Goal: Information Seeking & Learning: Compare options

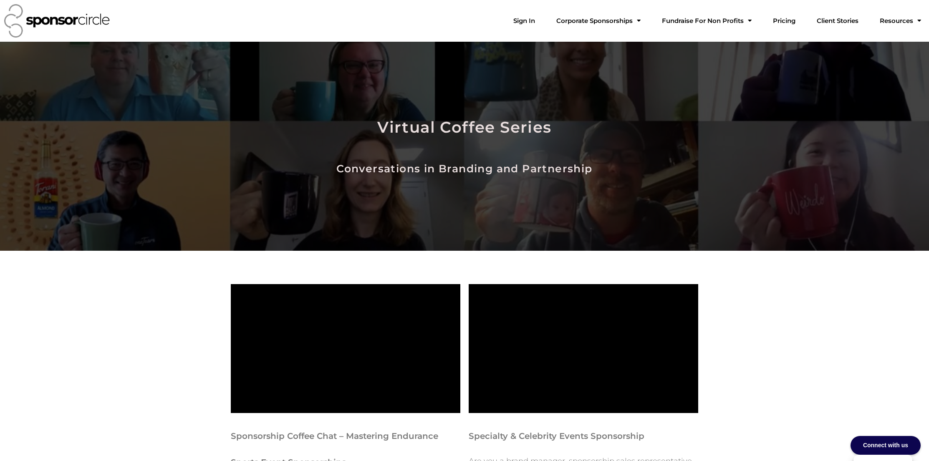
scroll to position [12157, 0]
click at [541, 20] on link "Sign In" at bounding box center [523, 21] width 35 height 17
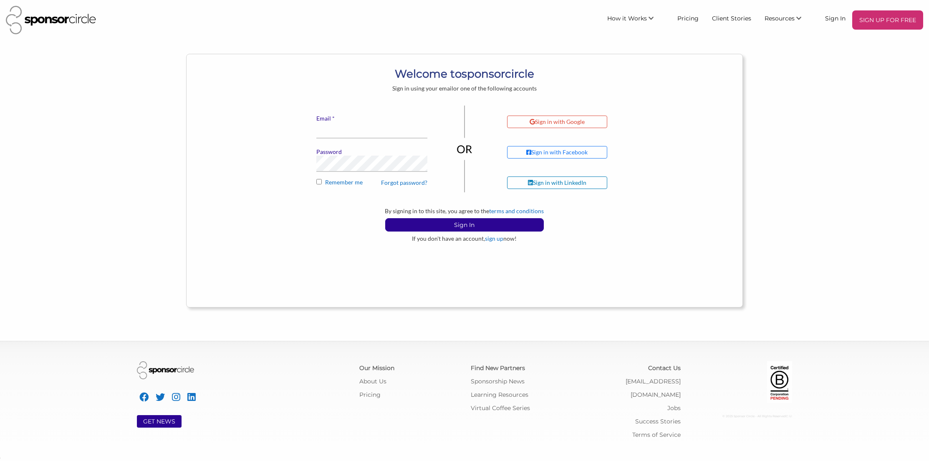
scroll to position [12158, 0]
type input "financeadmin@motocanada.com"
click at [454, 227] on p "Sign In" at bounding box center [464, 225] width 158 height 13
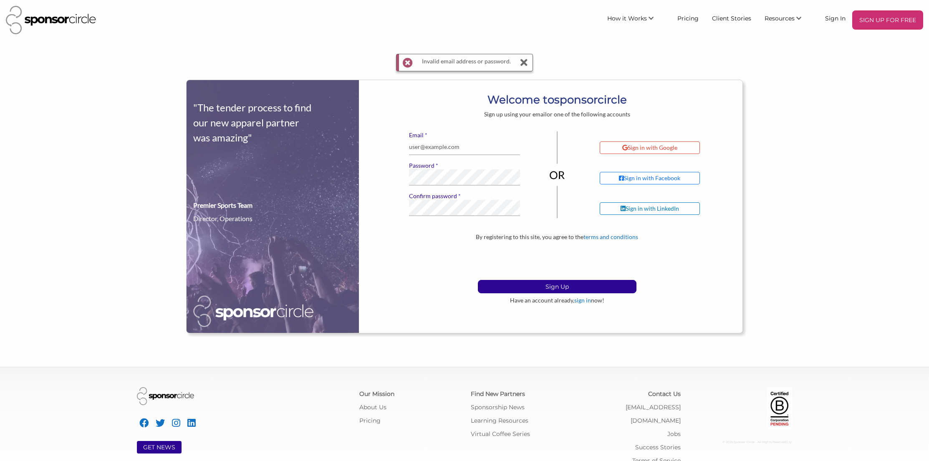
scroll to position [12158, 0]
type input "financeadmin@motocanada.com"
click at [478, 280] on button "Sign Up" at bounding box center [557, 286] width 159 height 13
type input "[EMAIL_ADDRESS][DOMAIN_NAME]"
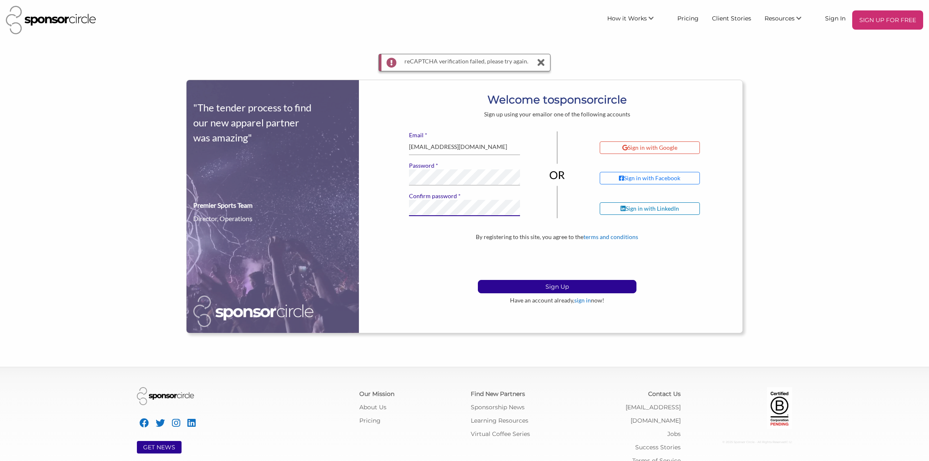
click at [478, 280] on button "Sign Up" at bounding box center [557, 286] width 159 height 13
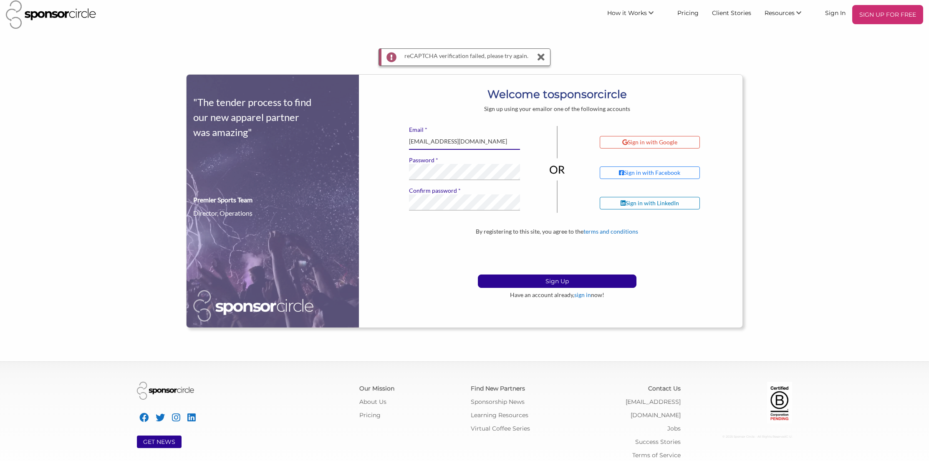
click at [438, 149] on input "[EMAIL_ADDRESS][DOMAIN_NAME]" at bounding box center [464, 141] width 111 height 16
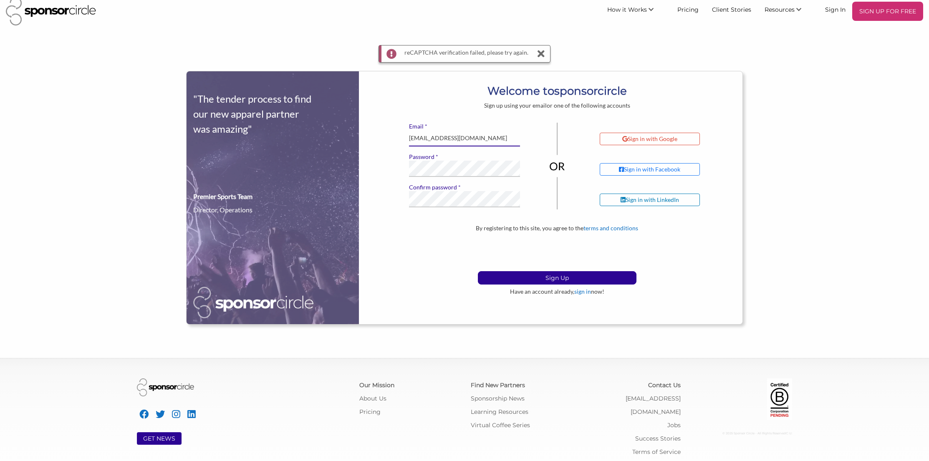
drag, startPoint x: 444, startPoint y: 142, endPoint x: 396, endPoint y: 138, distance: 47.7
click at [390, 139] on div "* Email financeadmin@motocanada.com * Password * Confirm password If you see th…" at bounding box center [557, 174] width 370 height 102
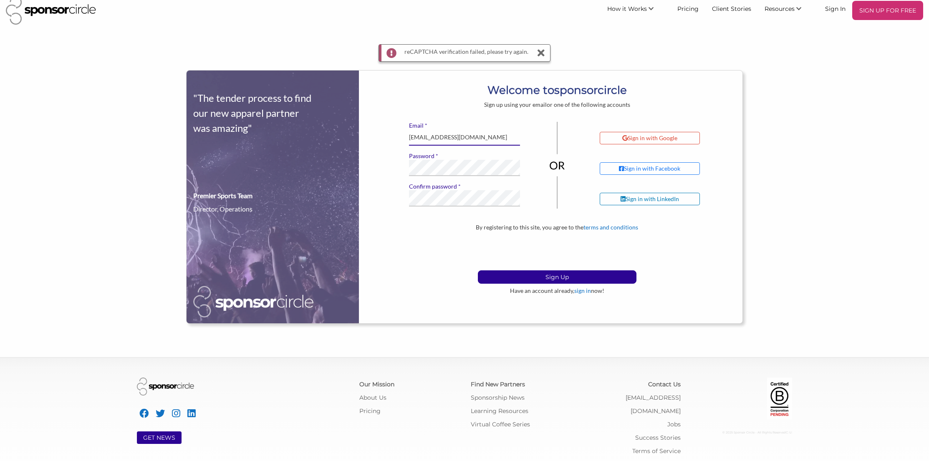
click at [418, 137] on input "[EMAIL_ADDRESS][DOMAIN_NAME]" at bounding box center [464, 137] width 111 height 16
click at [445, 137] on input "financeadmin@motocanada.com" at bounding box center [464, 138] width 111 height 16
drag, startPoint x: 443, startPoint y: 138, endPoint x: 400, endPoint y: 137, distance: 42.6
click at [400, 137] on div "* Email financeadmin@motocanada.com * Password * Confirm password If you see th…" at bounding box center [557, 173] width 370 height 102
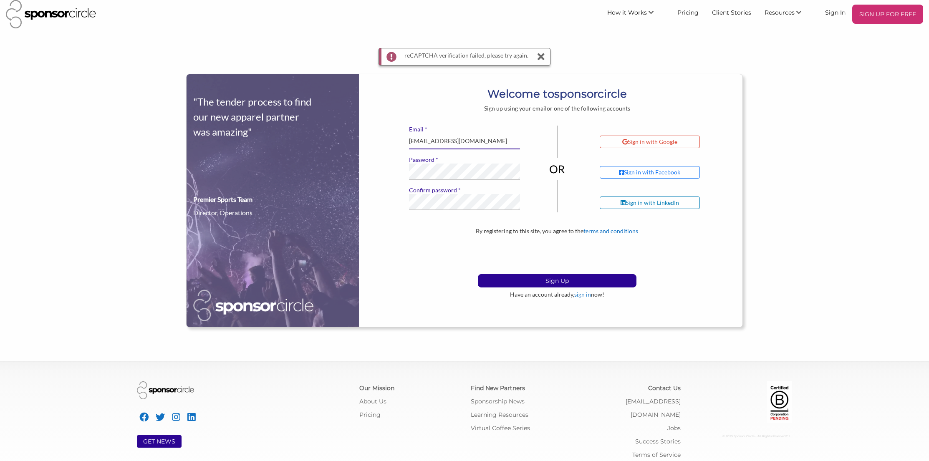
scroll to position [5, 0]
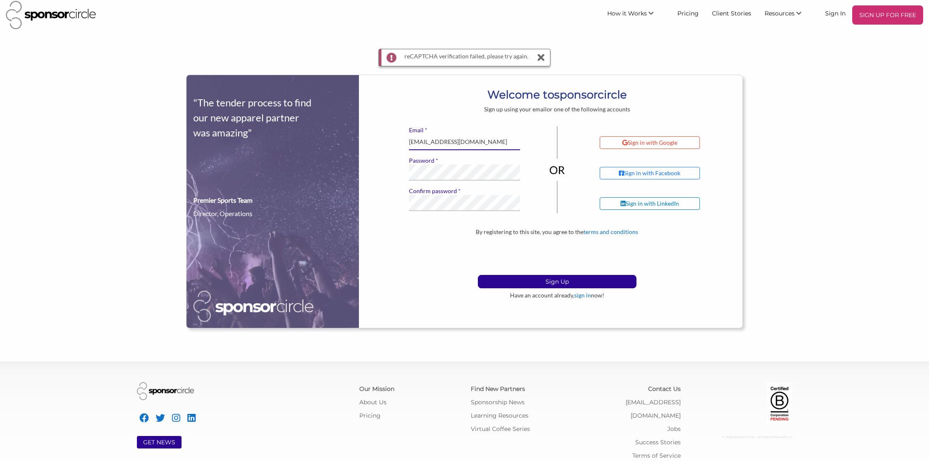
type input "ap@motocanada.com"
click at [478, 275] on button "Sign Up" at bounding box center [557, 281] width 159 height 13
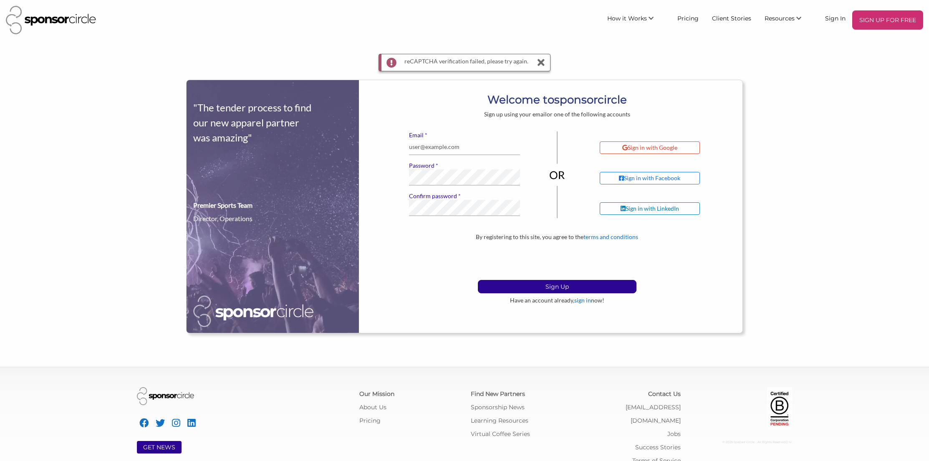
scroll to position [12158, 0]
drag, startPoint x: 436, startPoint y: 147, endPoint x: 398, endPoint y: 147, distance: 38.0
click at [398, 147] on div "* Email [EMAIL_ADDRESS][DOMAIN_NAME] * Password * Confirm password If you see t…" at bounding box center [557, 182] width 370 height 102
type input "info@motocanada.com"
click at [524, 284] on p "Sign Up" at bounding box center [557, 286] width 158 height 13
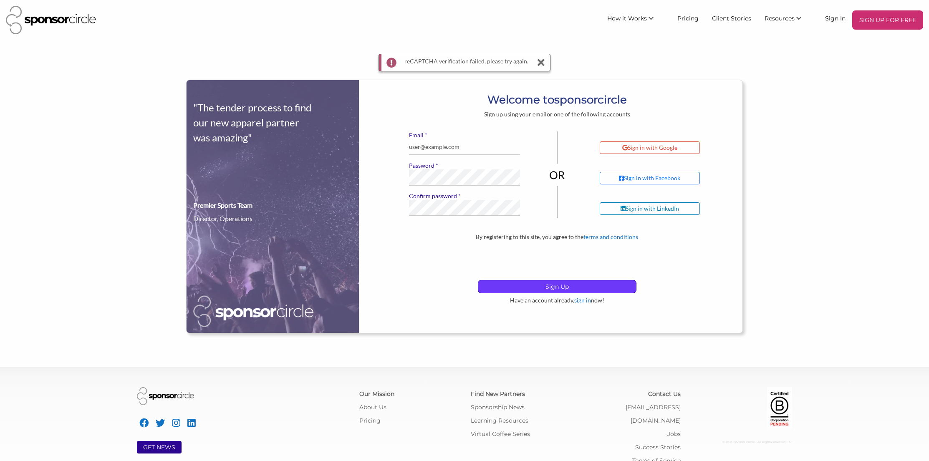
scroll to position [12158, 0]
type input "[EMAIL_ADDRESS][DOMAIN_NAME]"
click at [461, 167] on label "* Password" at bounding box center [464, 166] width 111 height 8
click at [537, 65] on icon at bounding box center [541, 62] width 12 height 17
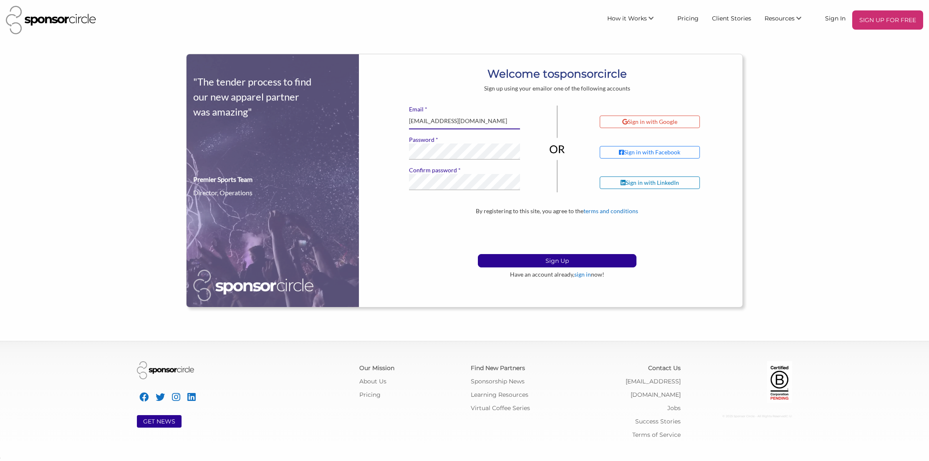
drag, startPoint x: 462, startPoint y: 119, endPoint x: 527, endPoint y: 211, distance: 112.8
click at [462, 119] on input "[EMAIL_ADDRESS][DOMAIN_NAME]" at bounding box center [464, 121] width 111 height 16
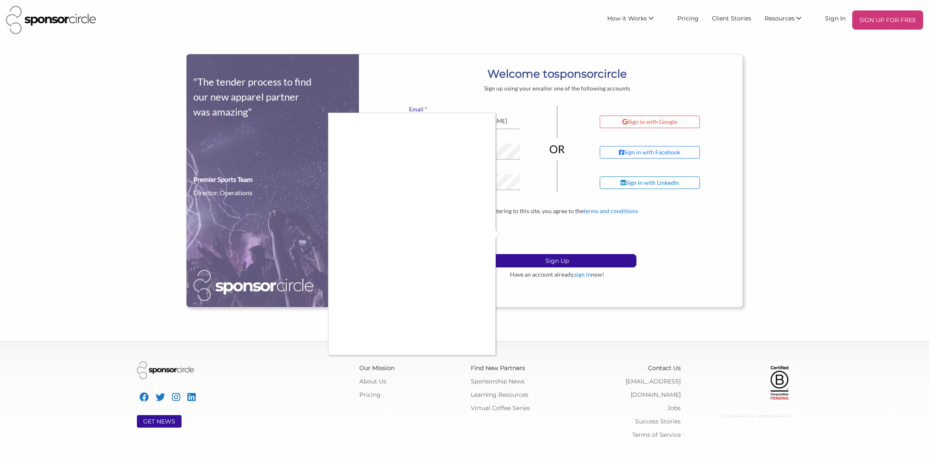
click at [545, 269] on div at bounding box center [464, 230] width 929 height 461
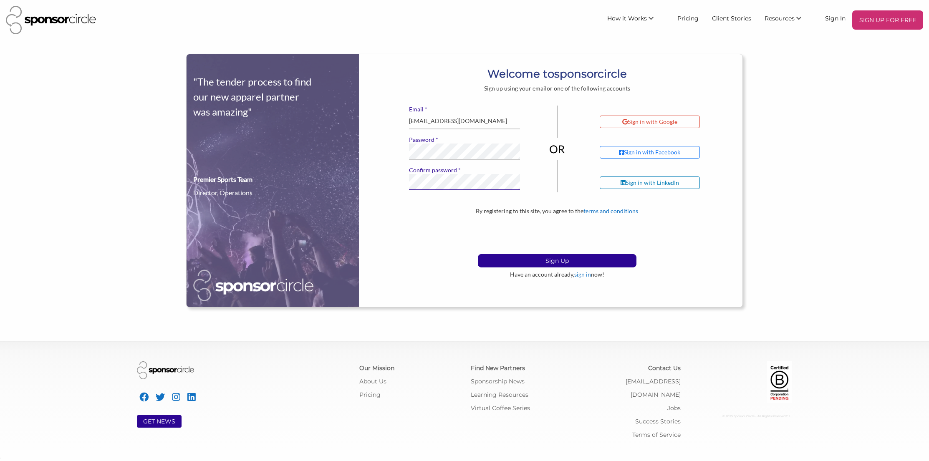
click at [478, 254] on button "Sign Up" at bounding box center [557, 260] width 159 height 13
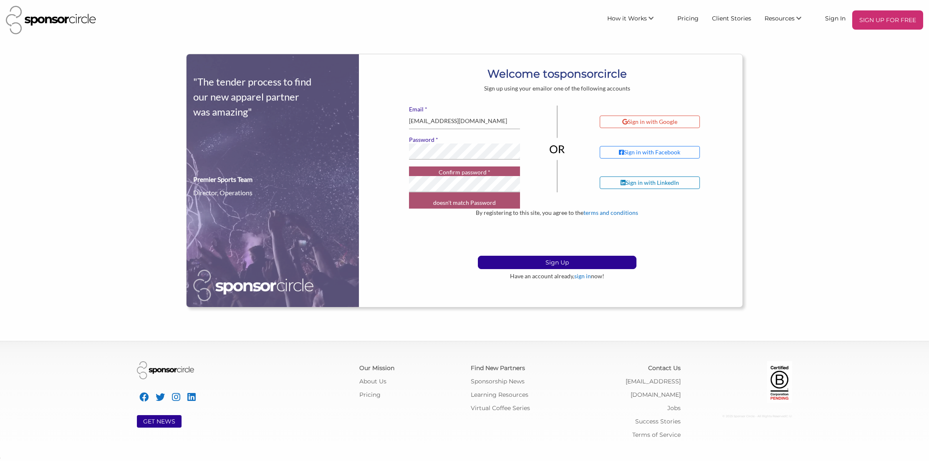
scroll to position [12158, 0]
click at [478, 256] on button "Sign Up" at bounding box center [557, 262] width 159 height 13
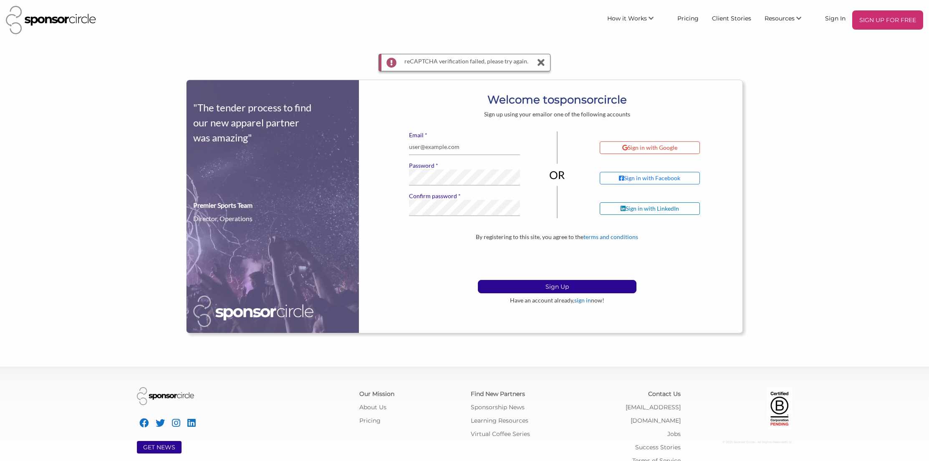
scroll to position [4, 0]
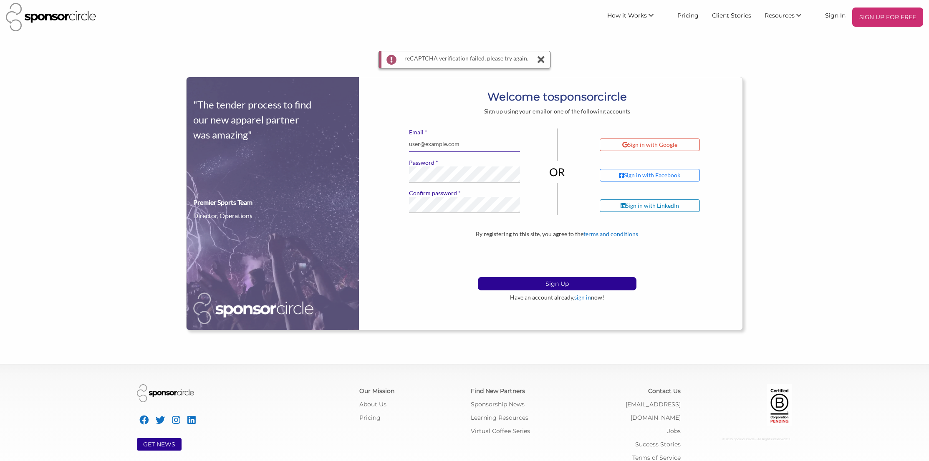
type input "[EMAIL_ADDRESS][DOMAIN_NAME]"
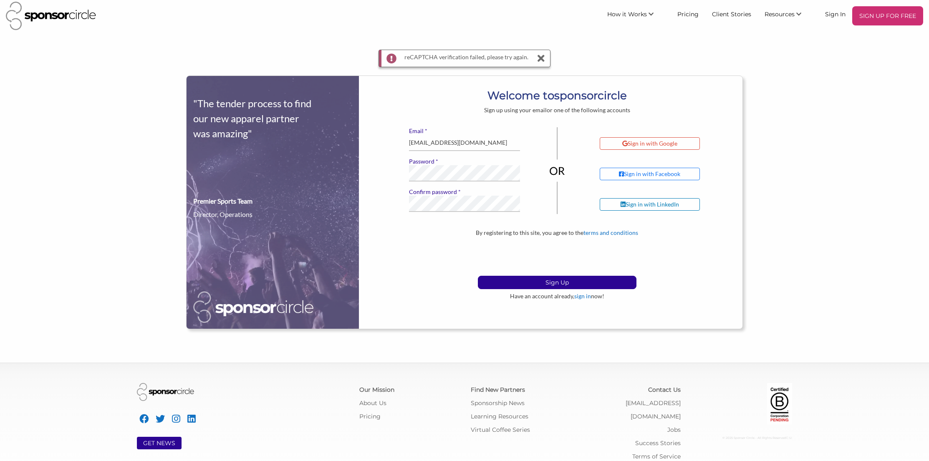
click at [538, 60] on icon at bounding box center [541, 58] width 12 height 17
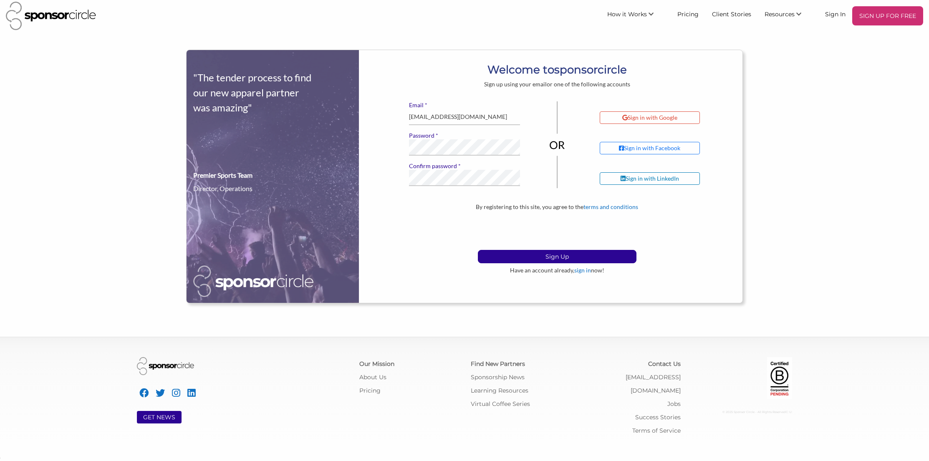
scroll to position [0, 0]
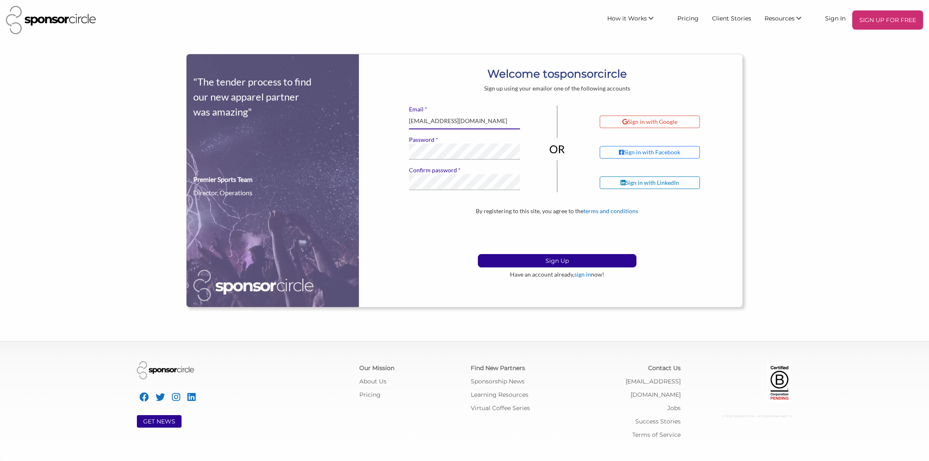
click at [439, 124] on input "[EMAIL_ADDRESS][DOMAIN_NAME]" at bounding box center [464, 121] width 111 height 16
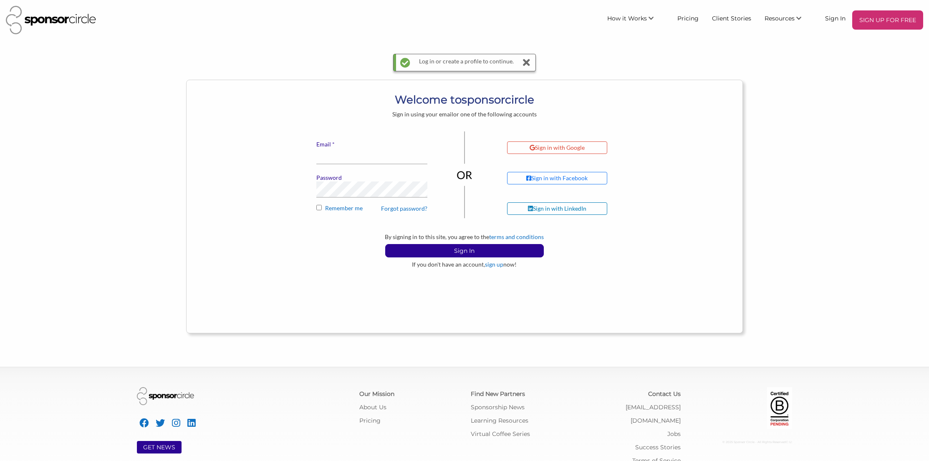
scroll to position [12158, 0]
type input "[EMAIL_ADDRESS][DOMAIN_NAME]"
click at [339, 152] on input "[EMAIL_ADDRESS][DOMAIN_NAME]" at bounding box center [371, 156] width 111 height 16
drag, startPoint x: 297, startPoint y: 254, endPoint x: 303, endPoint y: 245, distance: 10.8
click at [298, 252] on div "Sign In" at bounding box center [464, 250] width 358 height 13
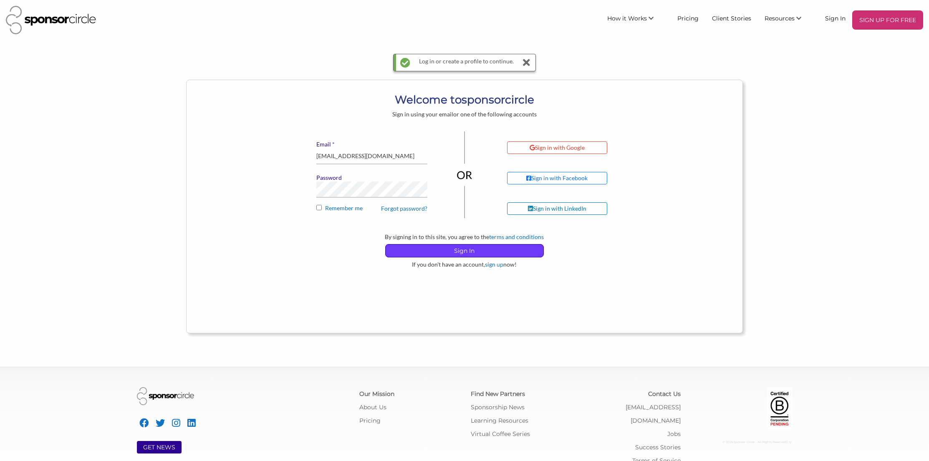
click at [433, 257] on p "Sign In" at bounding box center [464, 250] width 158 height 13
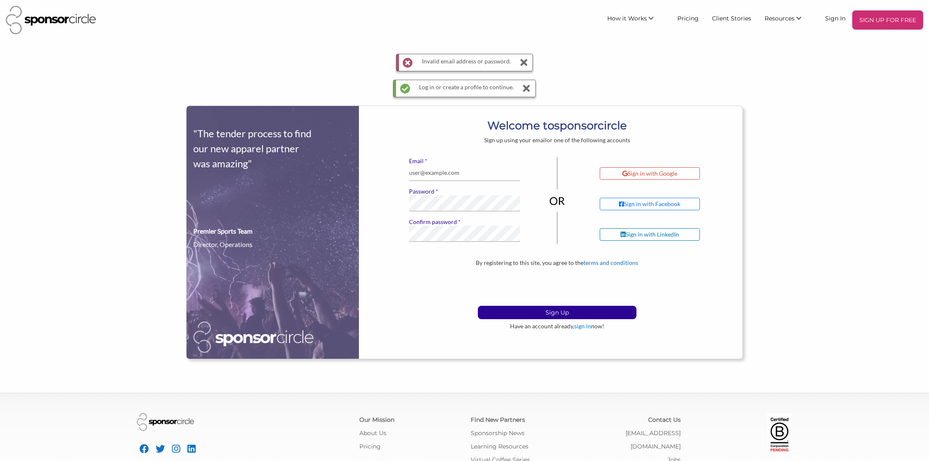
scroll to position [12158, 0]
type input "[EMAIL_ADDRESS][DOMAIN_NAME]"
click at [478, 306] on button "Sign Up" at bounding box center [557, 312] width 159 height 13
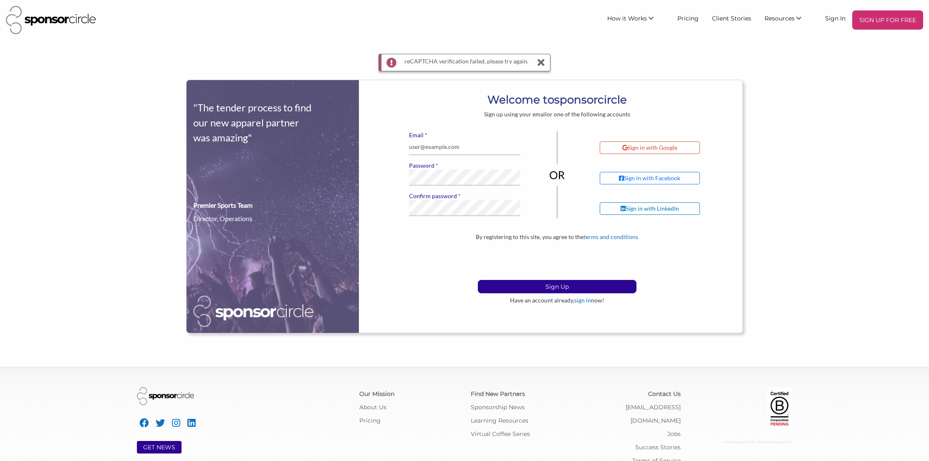
scroll to position [12158, 0]
click at [438, 146] on input "financeadmin@motocanada.com" at bounding box center [464, 147] width 111 height 16
drag, startPoint x: 442, startPoint y: 147, endPoint x: 407, endPoint y: 149, distance: 35.5
click at [404, 147] on div "* Email financeadmin@motocanada.com * Password * Confirm password If you see th…" at bounding box center [464, 177] width 123 height 92
click at [437, 150] on input "financeadmin@motocanada.com" at bounding box center [464, 147] width 111 height 16
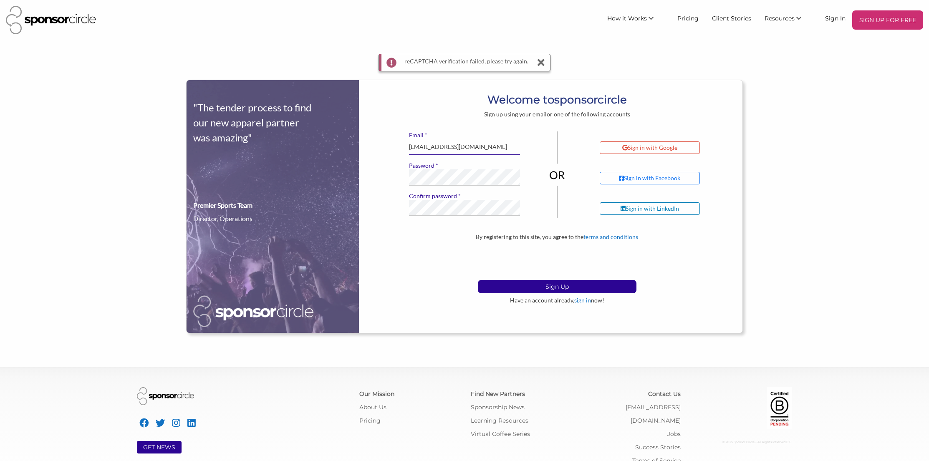
drag, startPoint x: 441, startPoint y: 148, endPoint x: 410, endPoint y: 148, distance: 31.7
click at [410, 148] on input "financeadmin@motocanada.com" at bounding box center [464, 147] width 111 height 16
drag, startPoint x: 415, startPoint y: 147, endPoint x: 407, endPoint y: 147, distance: 8.3
click at [407, 147] on div "* Email ap@motocanada.com * Password * Confirm password If you see this, leave …" at bounding box center [464, 177] width 123 height 92
type input "info@motocanada.com"
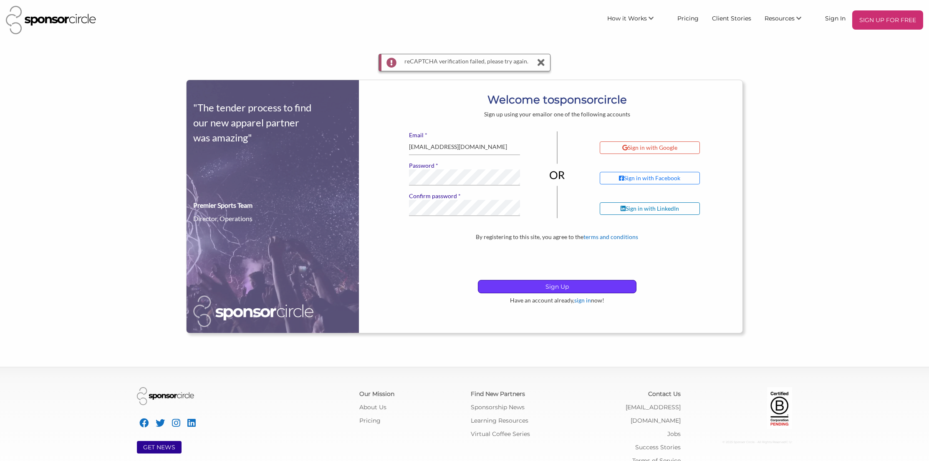
click at [534, 281] on p "Sign Up" at bounding box center [557, 286] width 158 height 13
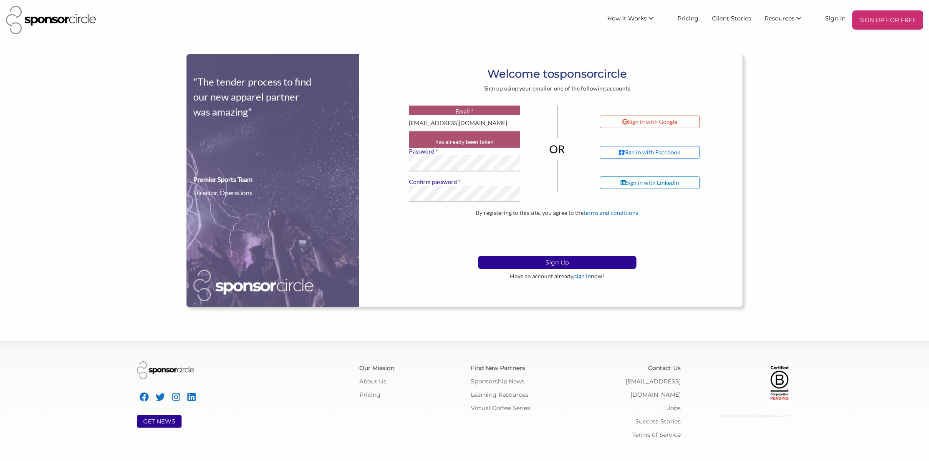
scroll to position [12158, 0]
drag, startPoint x: 448, startPoint y: 93, endPoint x: 447, endPoint y: 98, distance: 5.1
click at [448, 93] on form "Sign up using your email or one of the following accounts * Email [EMAIL_ADDRES…" at bounding box center [557, 182] width 358 height 195
click at [832, 18] on link "Sign In" at bounding box center [835, 17] width 34 height 15
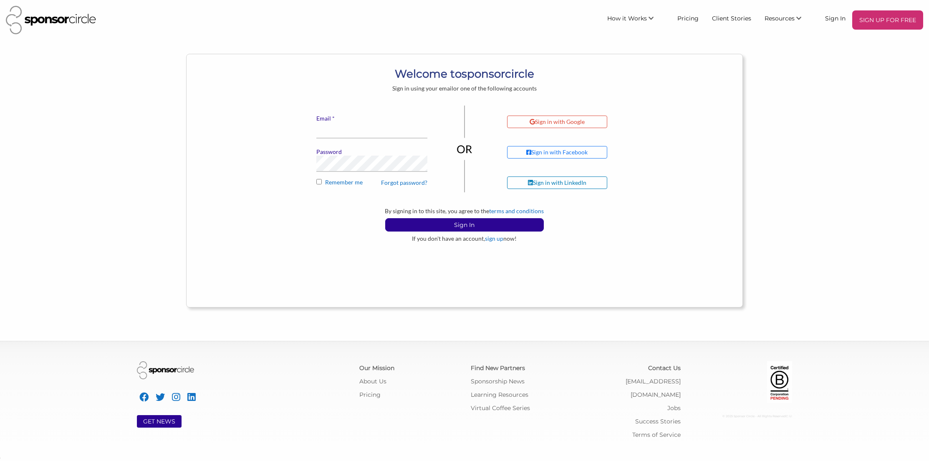
scroll to position [12158, 0]
type input "[EMAIL_ADDRESS][DOMAIN_NAME]"
click at [471, 227] on p "Sign In" at bounding box center [464, 225] width 158 height 13
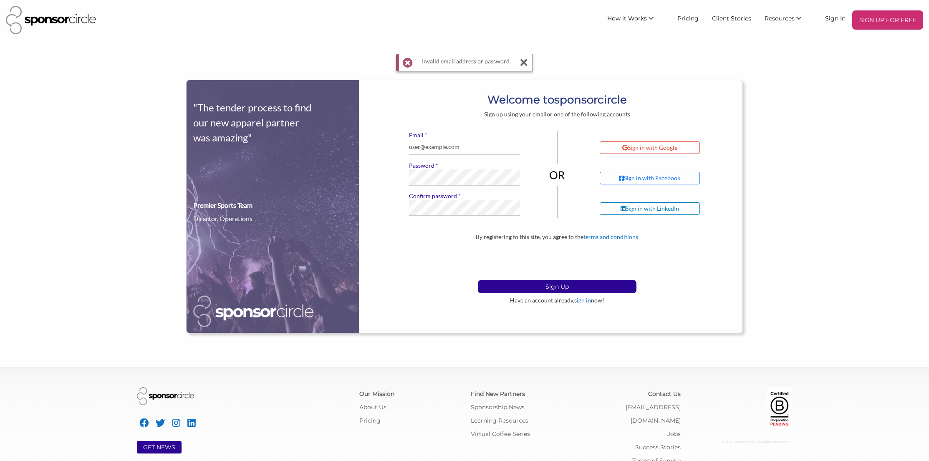
scroll to position [12158, 0]
type input "financeadmin@motocanada.com"
click at [478, 280] on button "Sign Up" at bounding box center [557, 286] width 159 height 13
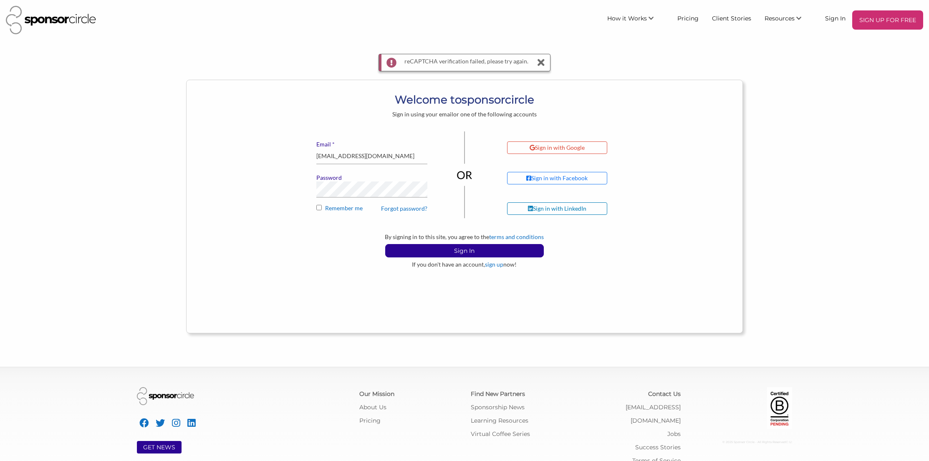
scroll to position [12158, 0]
click at [344, 156] on input "financeadmin@motocanada.com" at bounding box center [371, 156] width 111 height 16
drag, startPoint x: 350, startPoint y: 156, endPoint x: 301, endPoint y: 155, distance: 49.2
click at [301, 155] on div "* Email financeadmin@motocanada.com Password Forgot password? Remember me Sign …" at bounding box center [464, 182] width 370 height 102
type input "info@motocanada.com"
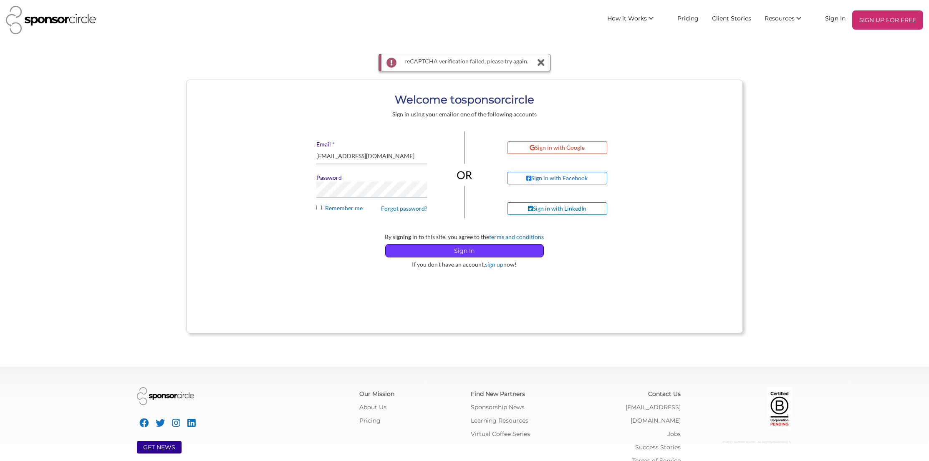
click at [474, 250] on p "Sign In" at bounding box center [464, 250] width 158 height 13
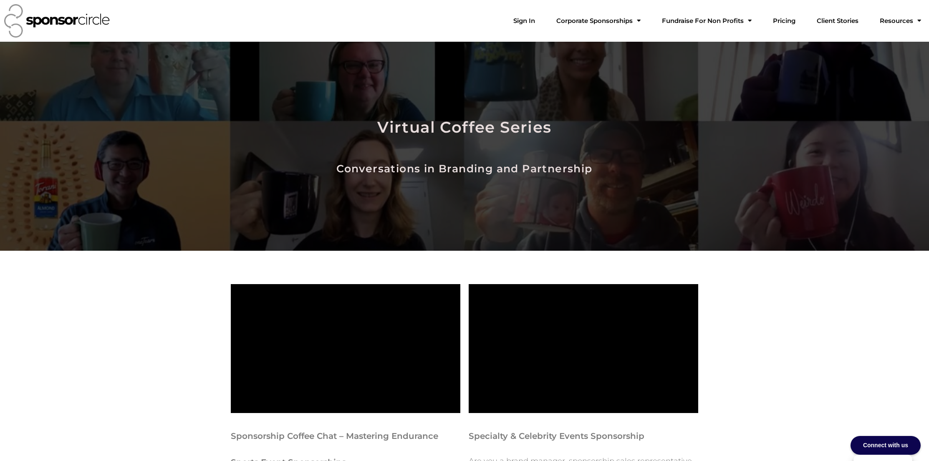
scroll to position [12157, 0]
click at [541, 25] on link "Sign In" at bounding box center [523, 21] width 35 height 17
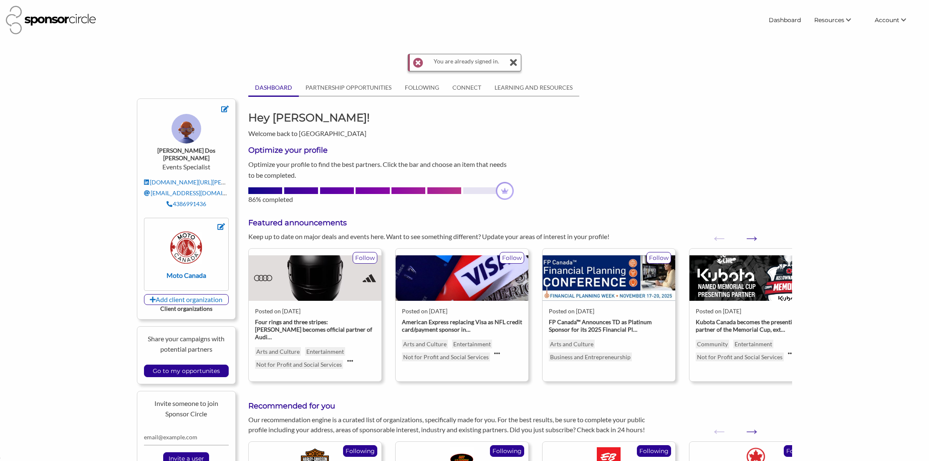
scroll to position [12158, 0]
click at [515, 63] on icon at bounding box center [513, 62] width 8 height 17
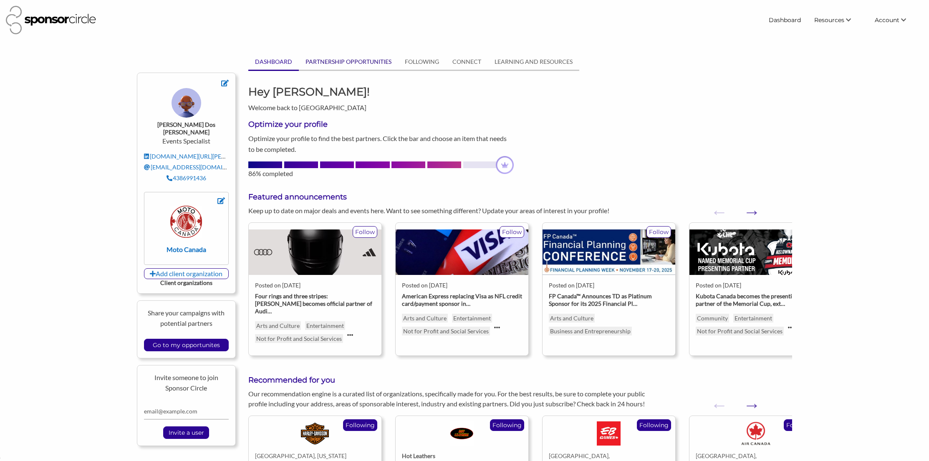
click at [349, 62] on link "PARTNERSHIP OPPORTUNITIES" at bounding box center [348, 62] width 99 height 16
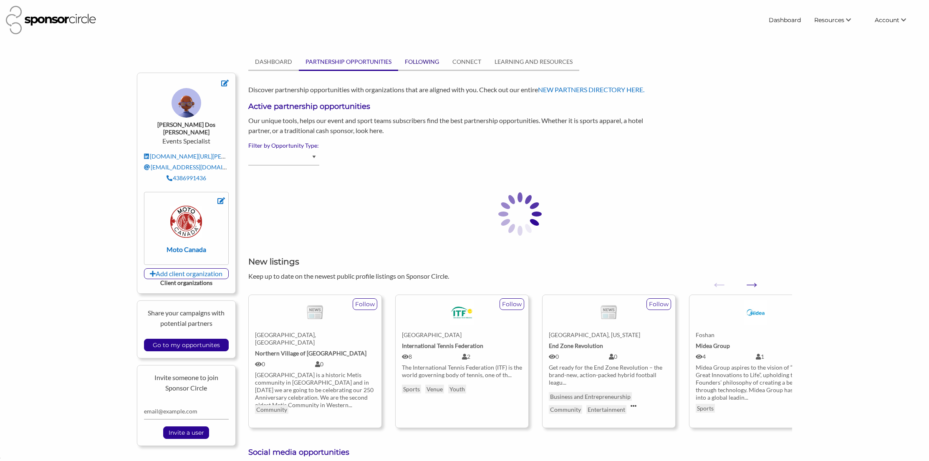
click at [418, 60] on link "FOLLOWING" at bounding box center [422, 62] width 48 height 16
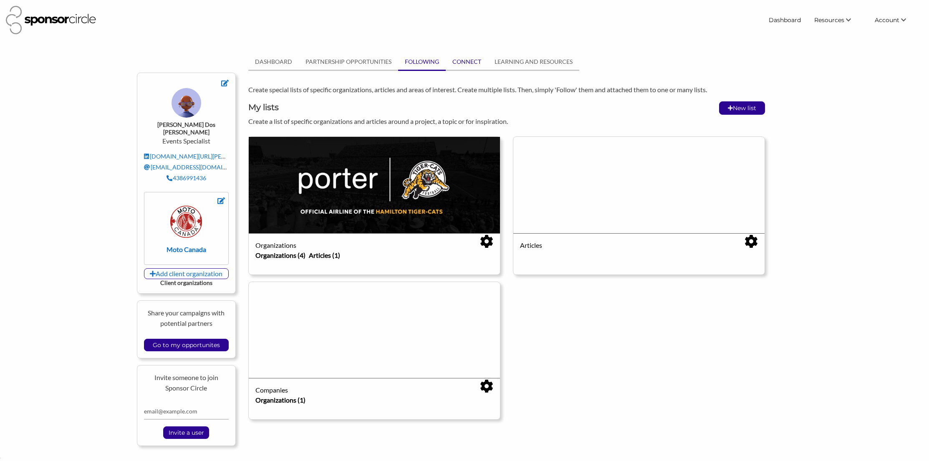
click at [474, 61] on link "CONNECT" at bounding box center [467, 62] width 42 height 16
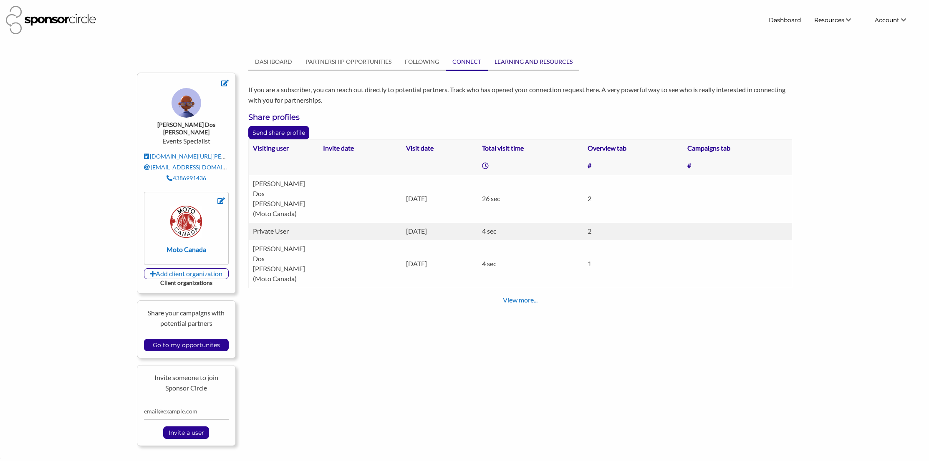
click at [520, 60] on link "LEARNING AND RESOURCES" at bounding box center [533, 62] width 91 height 16
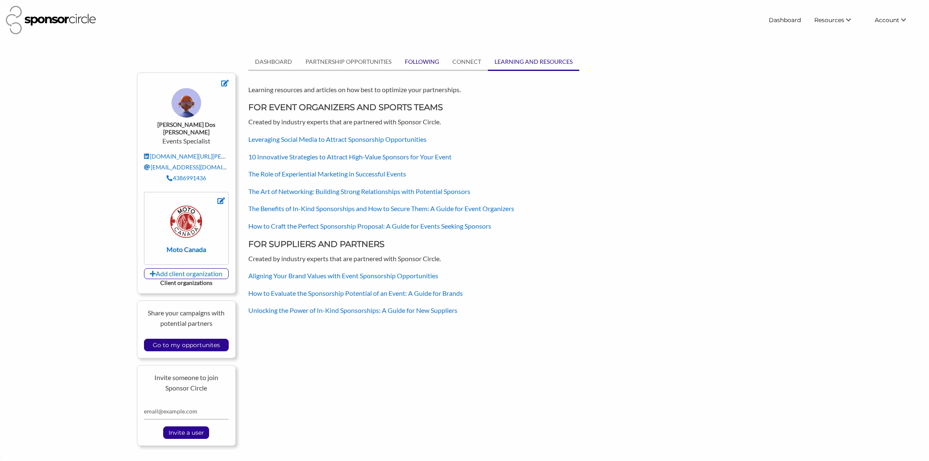
click at [408, 58] on link "FOLLOWING" at bounding box center [422, 62] width 48 height 16
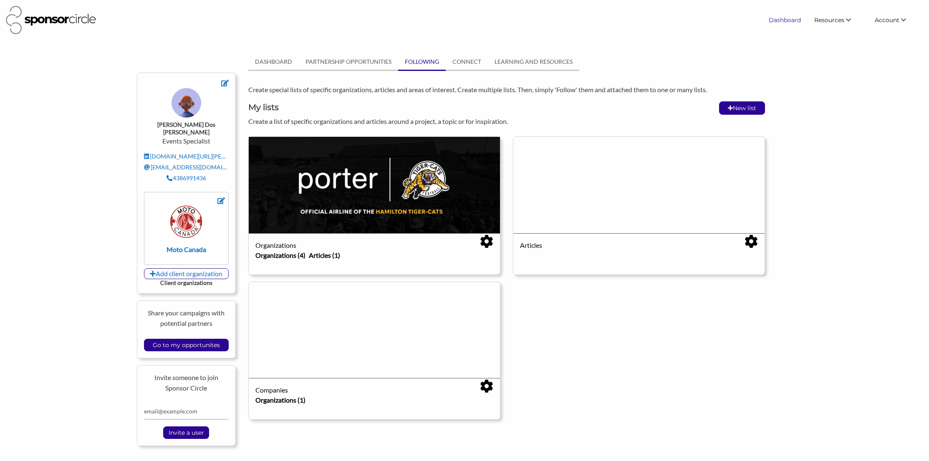
click at [779, 14] on link "Dashboard" at bounding box center [784, 20] width 45 height 15
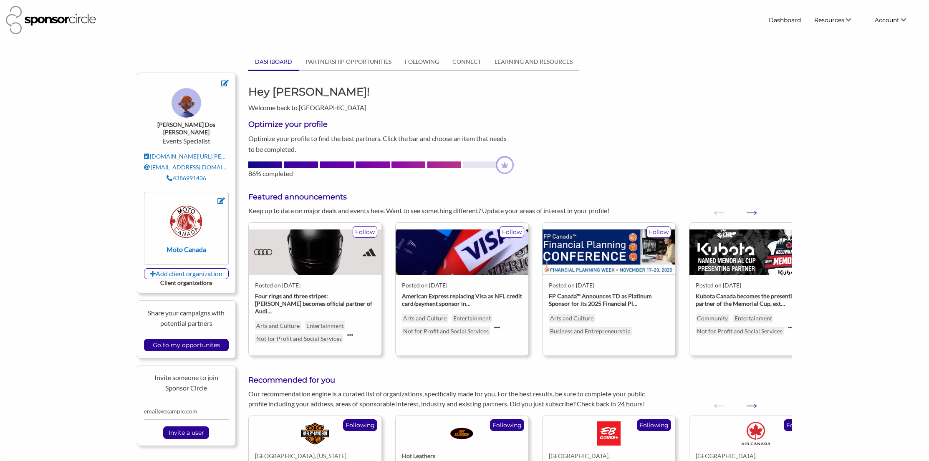
scroll to position [12158, 0]
click at [465, 64] on link "CONNECT" at bounding box center [467, 62] width 42 height 16
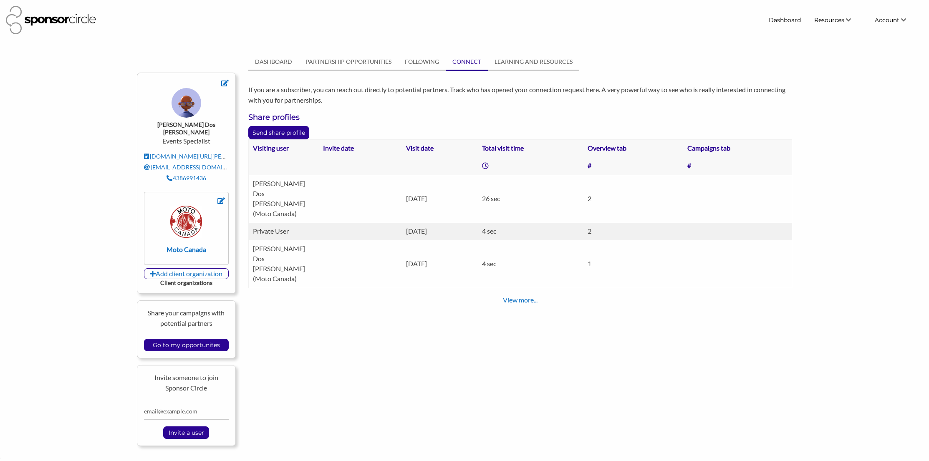
click at [532, 296] on link "View more..." at bounding box center [520, 300] width 35 height 8
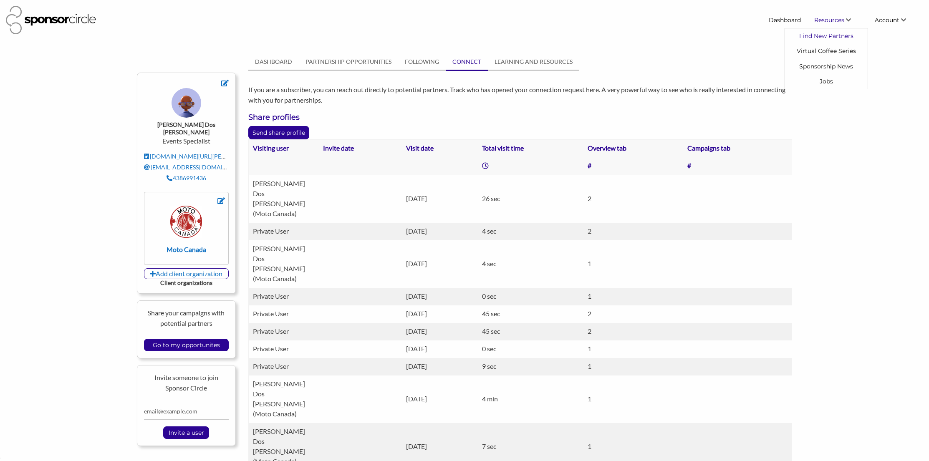
click at [823, 33] on link "Find New Partners" at bounding box center [826, 35] width 83 height 15
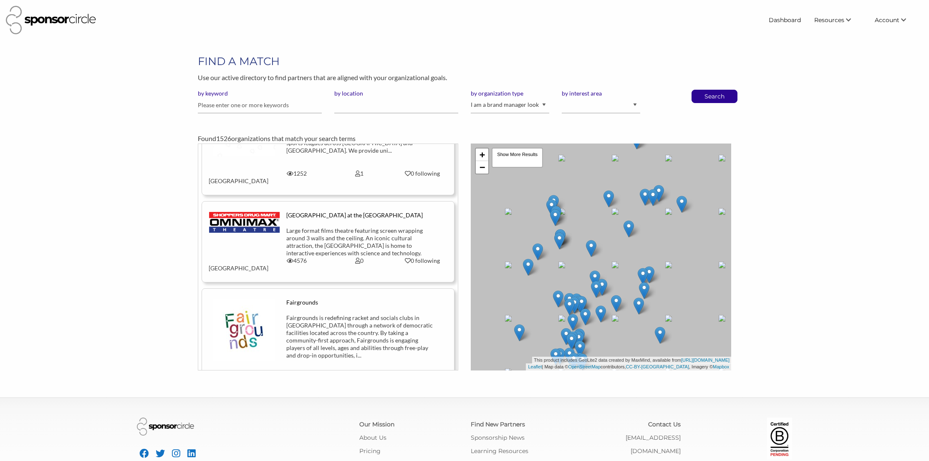
scroll to position [12158, 0]
click at [260, 106] on input "text" at bounding box center [260, 105] width 124 height 16
type input "chance"
click at [525, 108] on select "I am an event organizer seeking new partnerships with suppliers, exhibitors or …" at bounding box center [510, 104] width 78 height 16
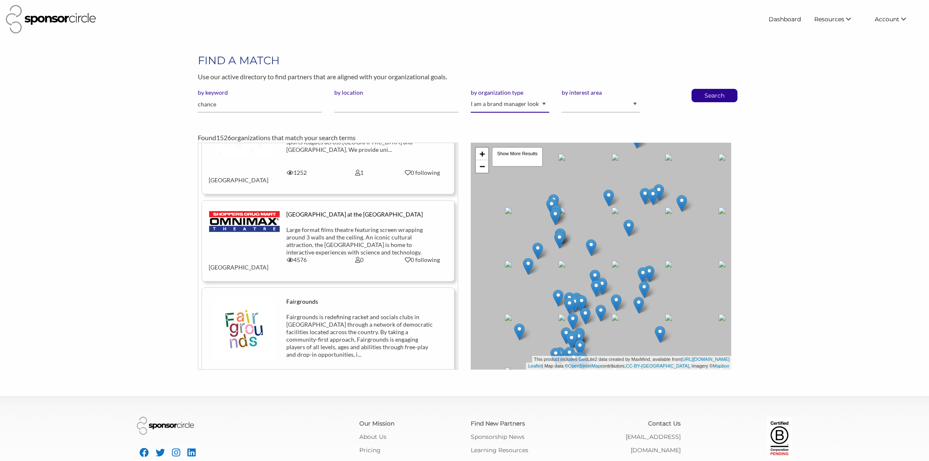
select select "Property"
click at [471, 96] on select "I am an event organizer seeking new partnerships with suppliers, exhibitors or …" at bounding box center [510, 104] width 78 height 16
click at [717, 94] on p "Search" at bounding box center [714, 95] width 28 height 13
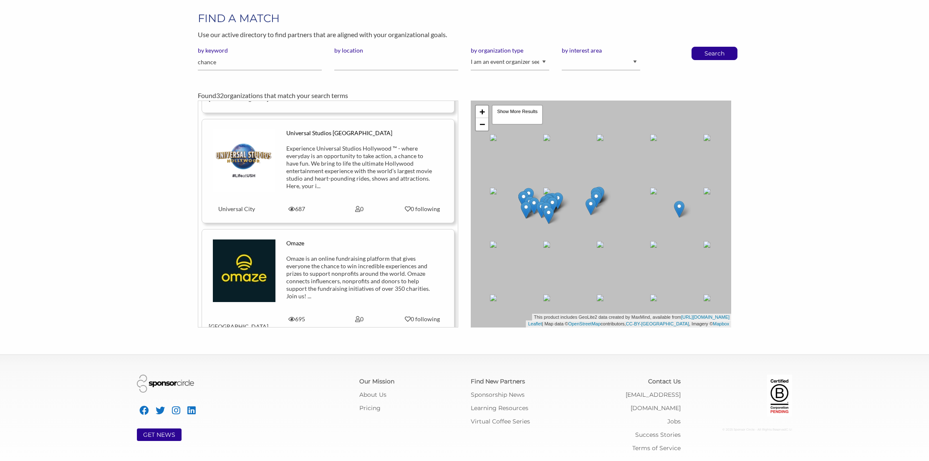
scroll to position [2781, 0]
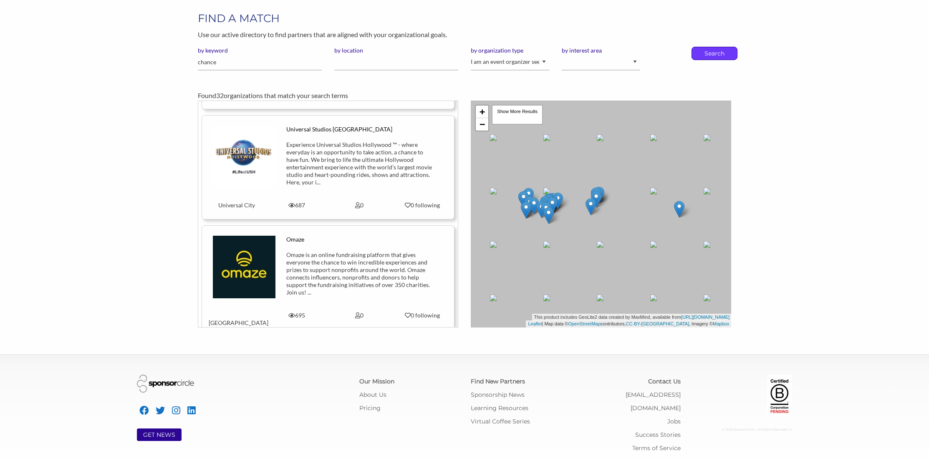
click at [719, 53] on p "Search" at bounding box center [714, 53] width 28 height 13
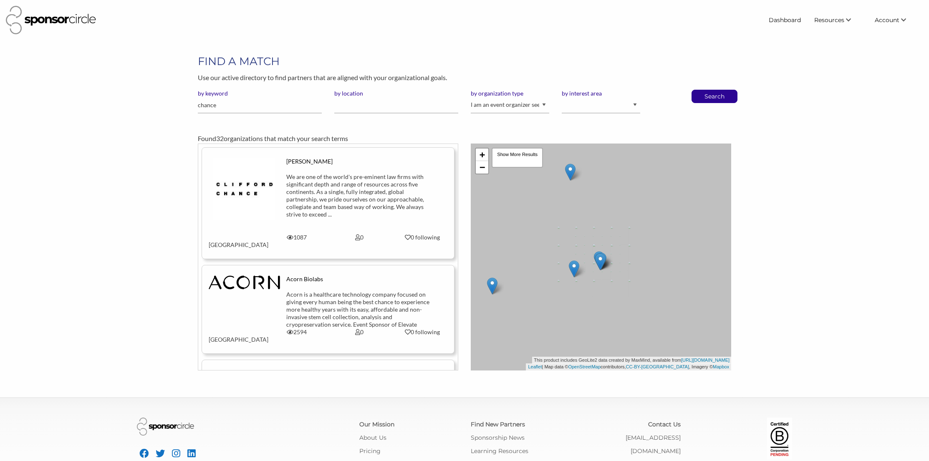
scroll to position [12158, 0]
click at [513, 344] on img at bounding box center [513, 342] width 10 height 17
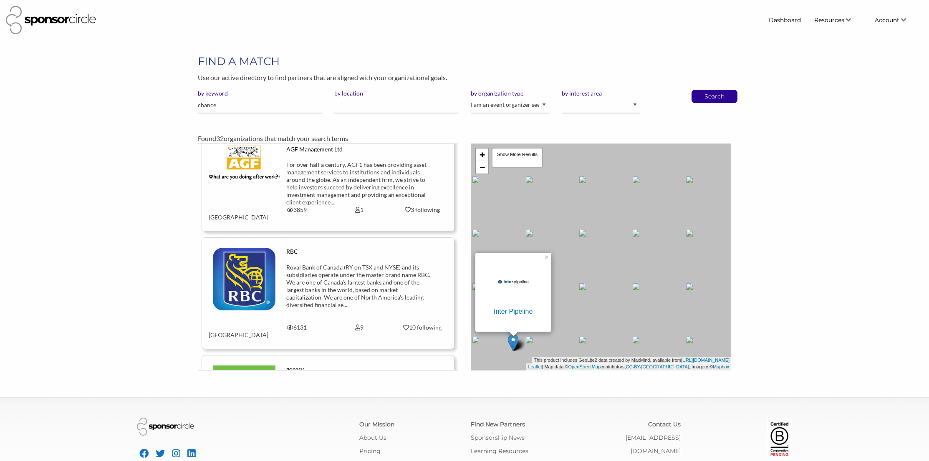
scroll to position [3944, 0]
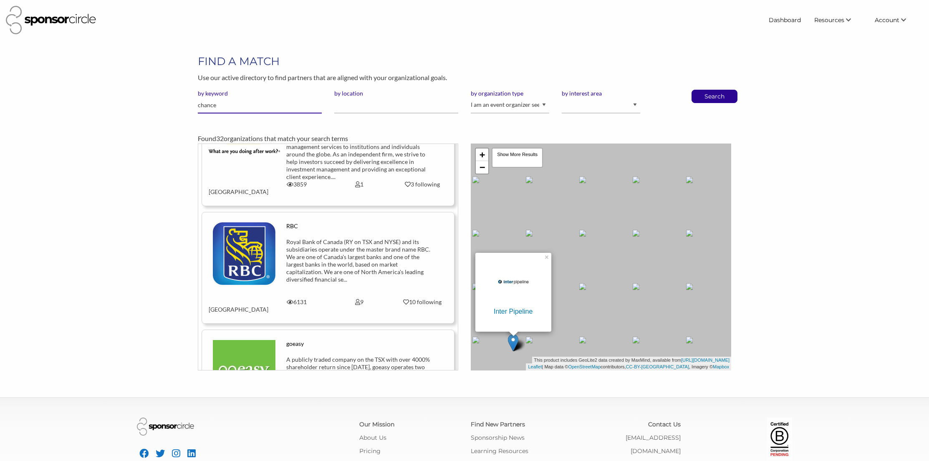
click at [283, 106] on input "chance" at bounding box center [260, 105] width 124 height 16
type input "chance hotel"
click at [700, 90] on button "Search" at bounding box center [714, 96] width 28 height 13
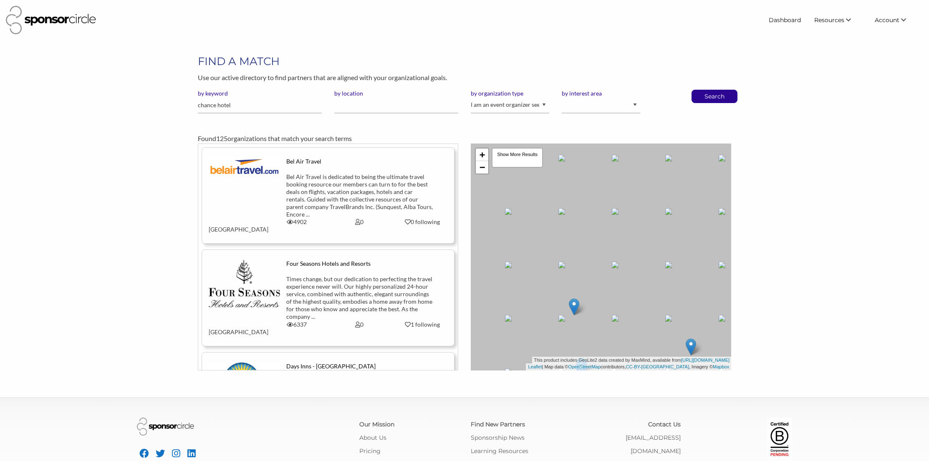
scroll to position [12158, 0]
click at [259, 189] on div "Bel Air Travel Bel Air Travel is dedicated to being the ultimate travel booking…" at bounding box center [327, 188] width 251 height 60
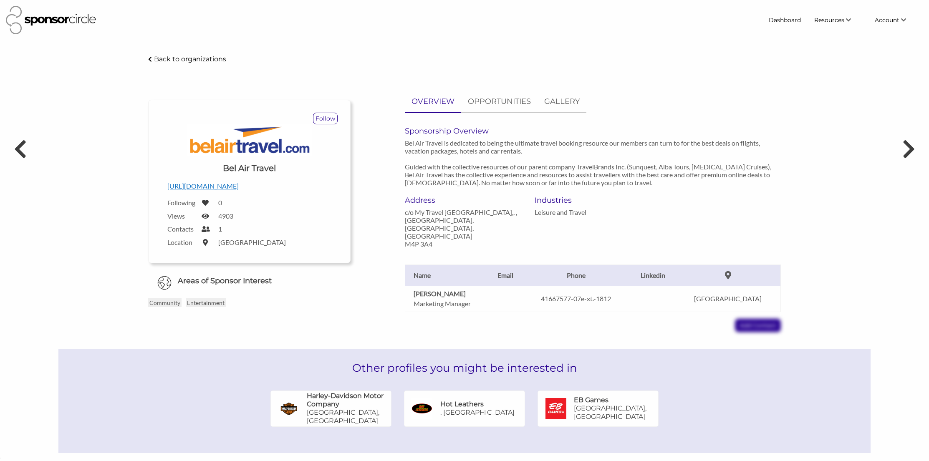
scroll to position [12158, 0]
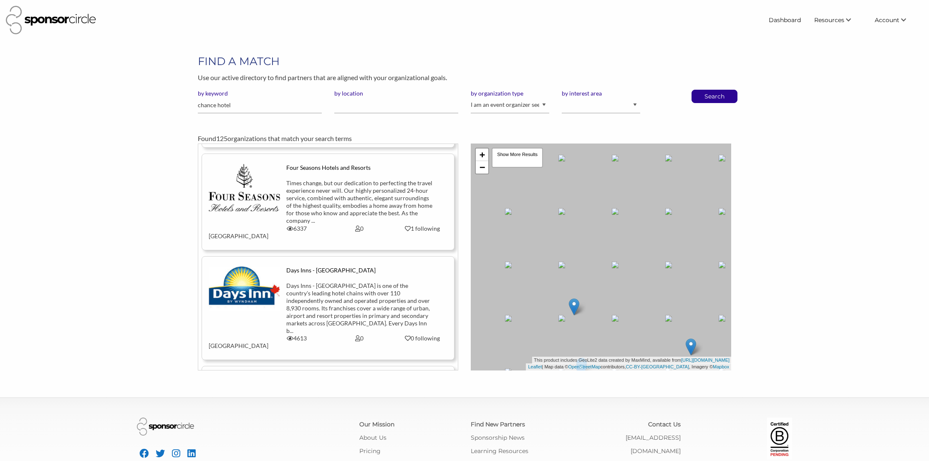
scroll to position [101, 0]
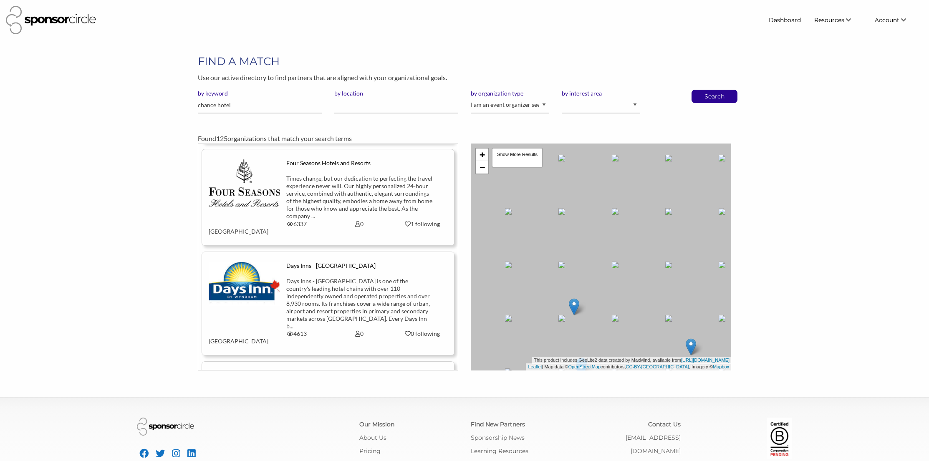
click at [254, 271] on img at bounding box center [244, 284] width 71 height 44
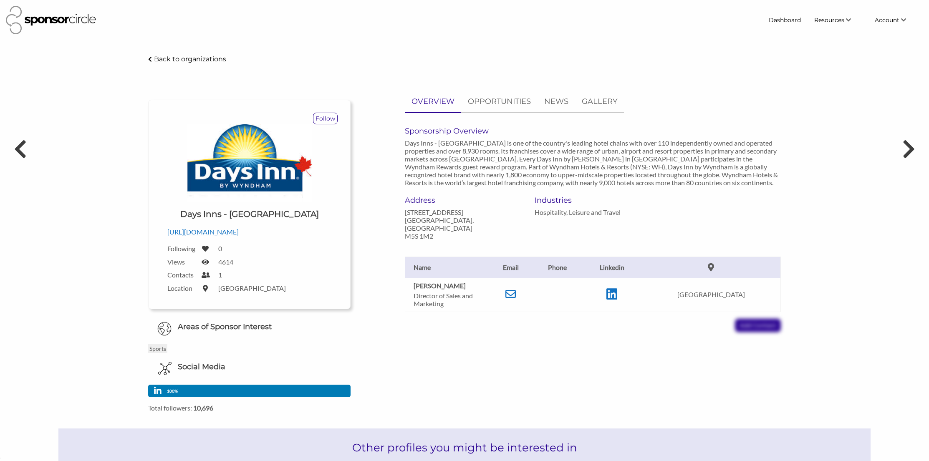
scroll to position [12158, 0]
drag, startPoint x: 476, startPoint y: 313, endPoint x: 516, endPoint y: 296, distance: 44.3
click at [476, 313] on div "[PERSON_NAME] Director of Sales and Marketing Email [EMAIL_ADDRESS][DOMAIN_NAME…" at bounding box center [592, 286] width 388 height 92
click at [516, 289] on icon at bounding box center [510, 294] width 10 height 10
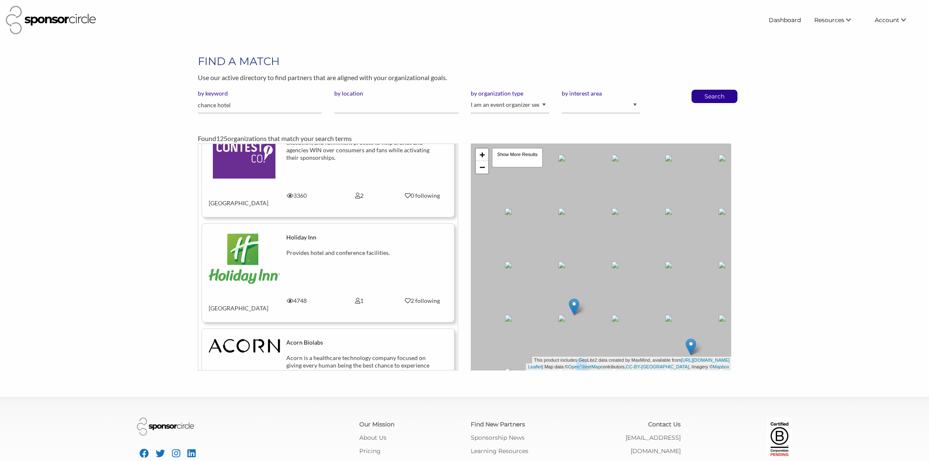
scroll to position [409, 0]
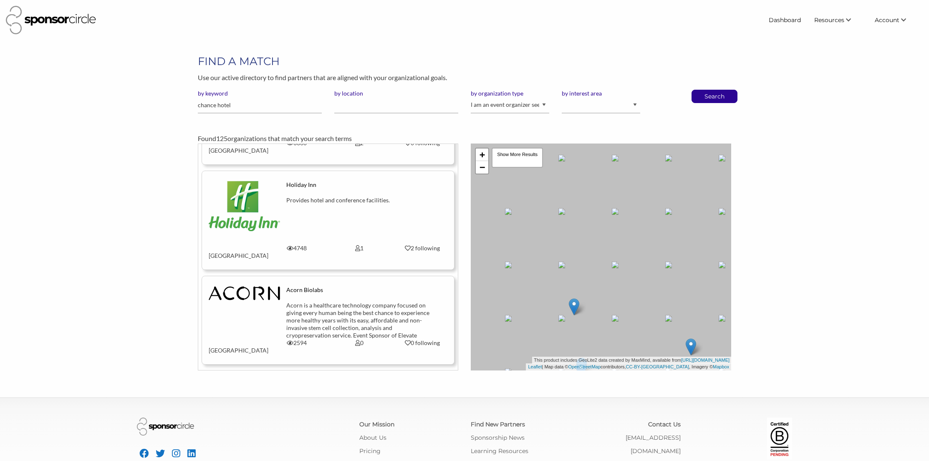
click at [262, 181] on img at bounding box center [244, 206] width 71 height 50
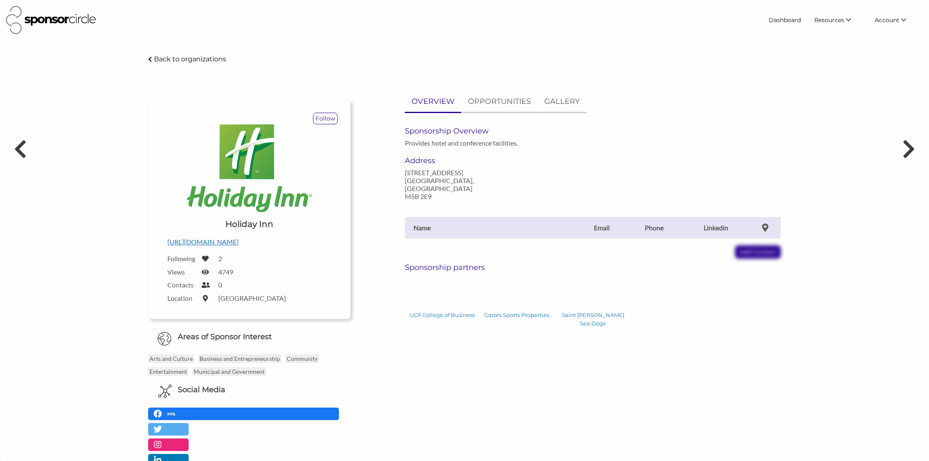
scroll to position [12158, 0]
click at [518, 102] on p "OPPORTUNITIES" at bounding box center [499, 102] width 63 height 12
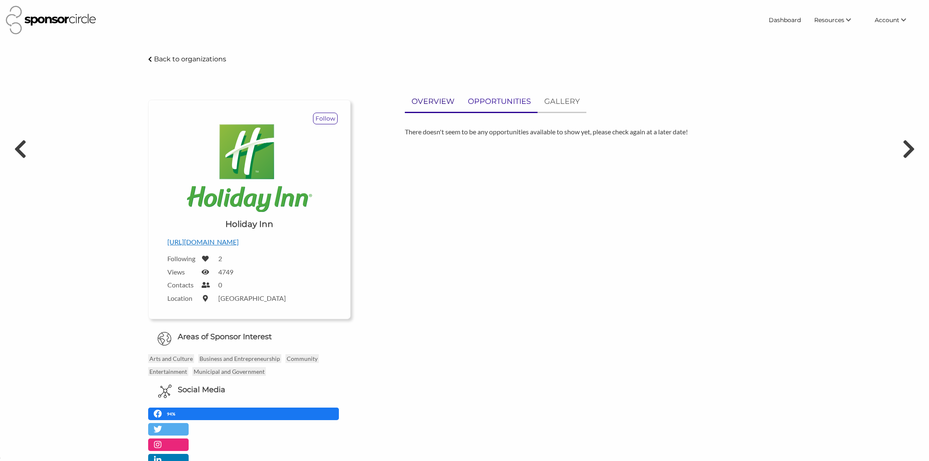
click at [439, 107] on p "OVERVIEW" at bounding box center [432, 102] width 43 height 12
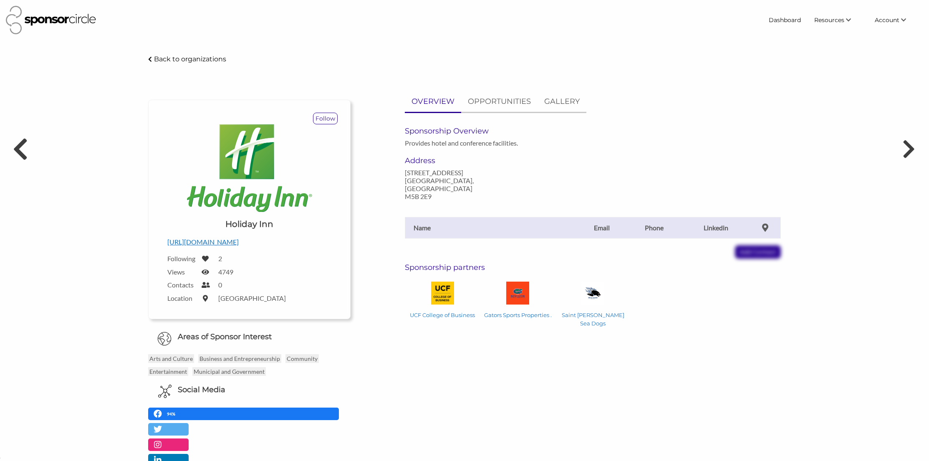
drag, startPoint x: 28, startPoint y: 150, endPoint x: 24, endPoint y: 153, distance: 4.4
click at [28, 150] on div "Holiday Inn - Sponsor Circle Back to organizations Follow Upload a logo for you…" at bounding box center [464, 336] width 929 height 564
click at [23, 154] on icon at bounding box center [20, 148] width 15 height 25
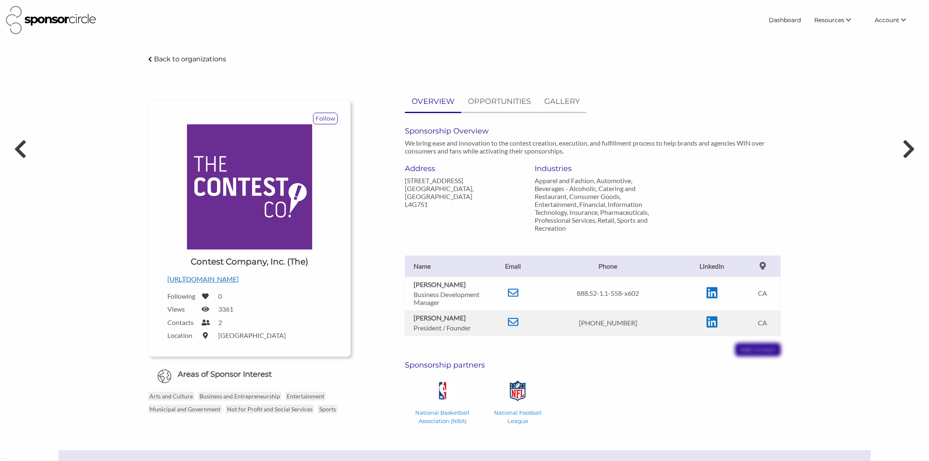
scroll to position [12158, 0]
click at [829, 32] on link "Find New Partners" at bounding box center [826, 35] width 83 height 15
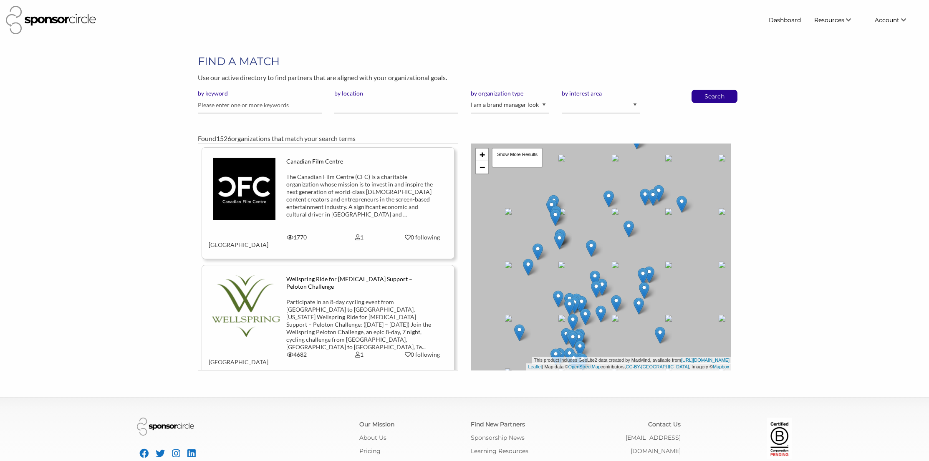
scroll to position [12158, 0]
click at [275, 101] on input "text" at bounding box center [260, 105] width 124 height 16
type input "chances"
click at [700, 90] on button "Search" at bounding box center [714, 96] width 28 height 13
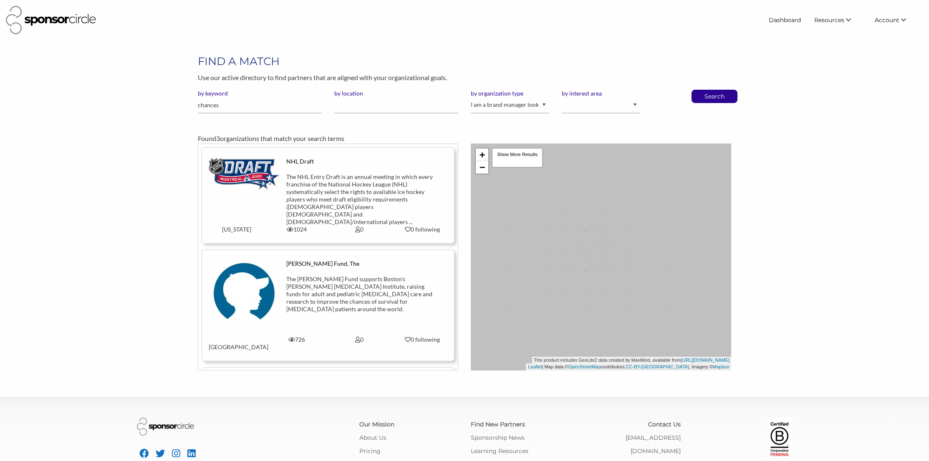
scroll to position [12158, 0]
